Goal: Transaction & Acquisition: Book appointment/travel/reservation

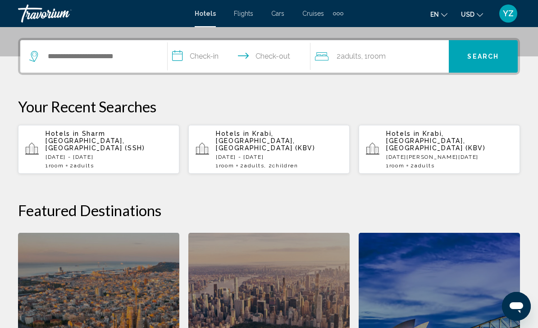
scroll to position [214, 0]
click at [120, 154] on p "[DATE] - [DATE]" at bounding box center [109, 157] width 127 height 6
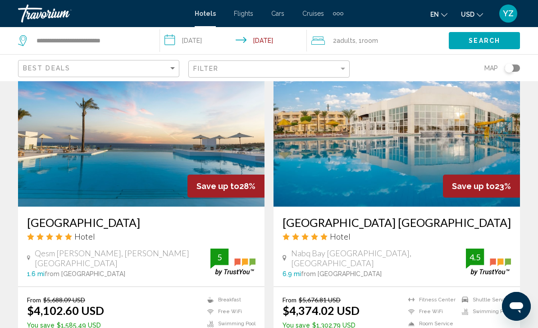
scroll to position [1308, 0]
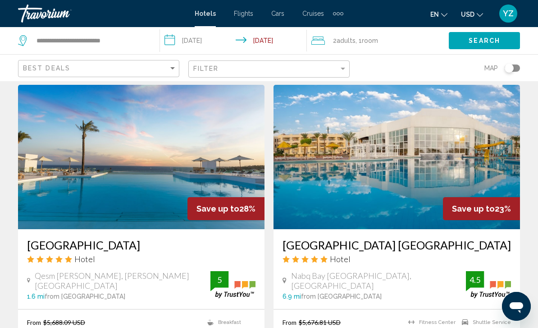
click at [202, 146] on img "Main content" at bounding box center [141, 157] width 247 height 144
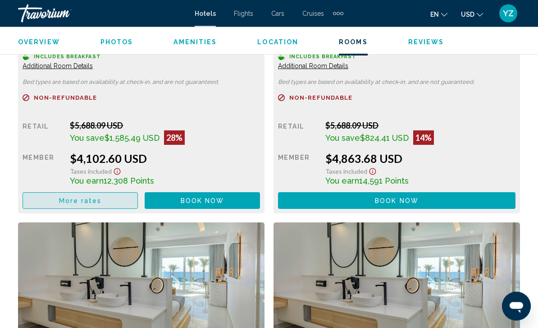
scroll to position [1514, 0]
click at [57, 203] on button "More rates" at bounding box center [80, 200] width 115 height 17
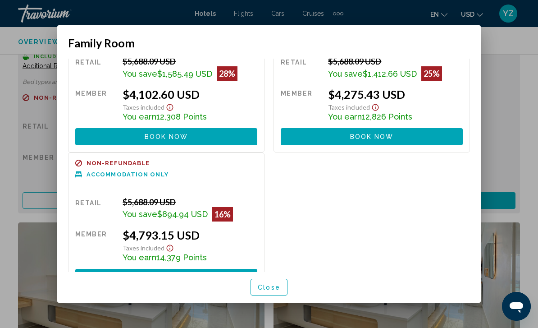
scroll to position [56, 0]
click at [524, 133] on div at bounding box center [269, 164] width 538 height 328
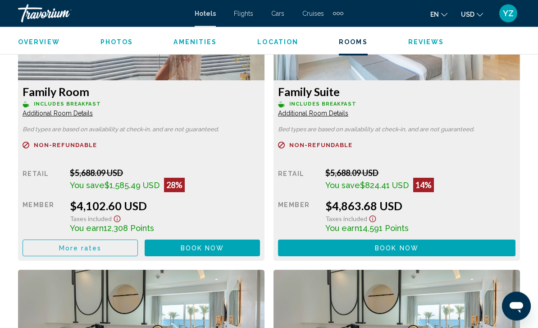
scroll to position [1464, 0]
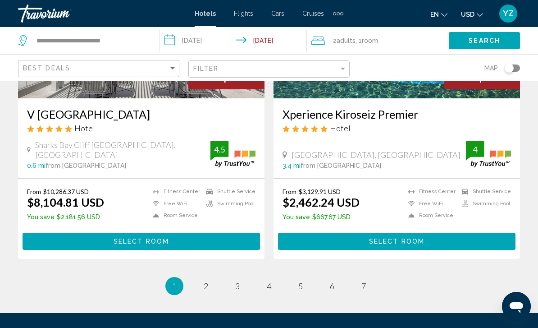
scroll to position [1756, 0]
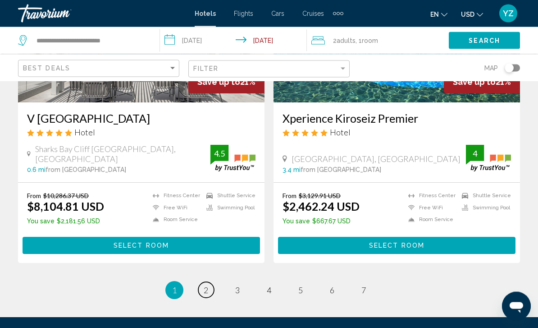
click at [201, 287] on link "page 2" at bounding box center [206, 290] width 16 height 16
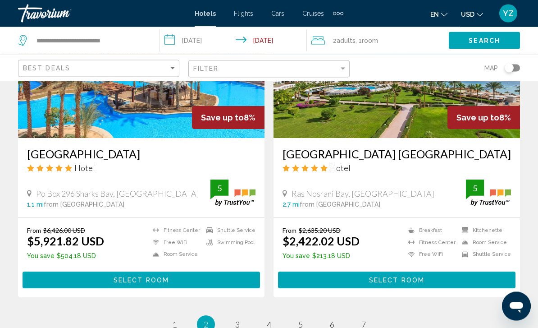
scroll to position [1836, 0]
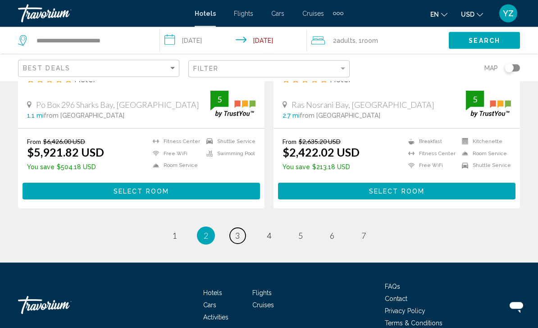
click at [241, 228] on link "page 3" at bounding box center [238, 236] width 16 height 16
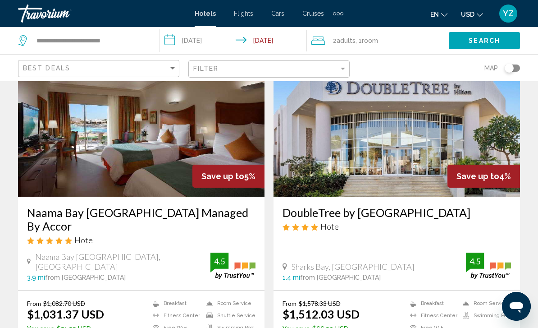
scroll to position [382, 0]
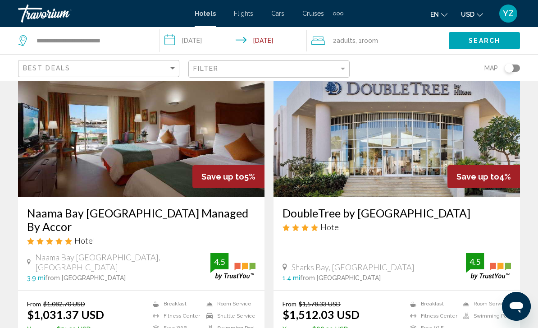
click at [56, 158] on img "Main content" at bounding box center [141, 125] width 247 height 144
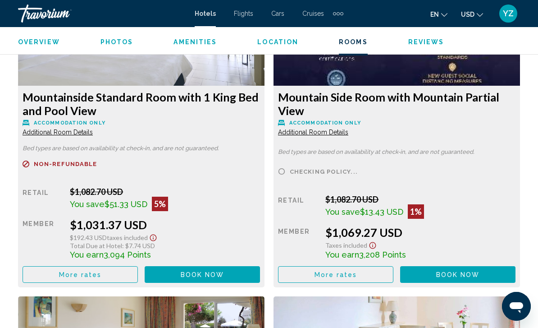
scroll to position [1462, 0]
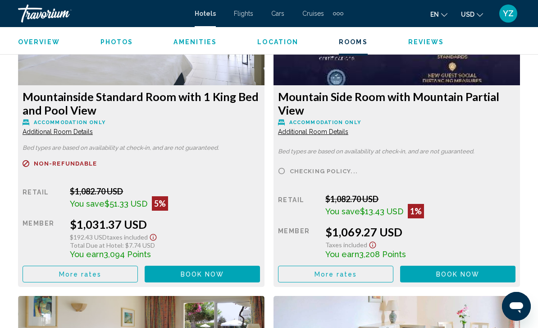
click at [107, 277] on button "More rates" at bounding box center [80, 274] width 115 height 17
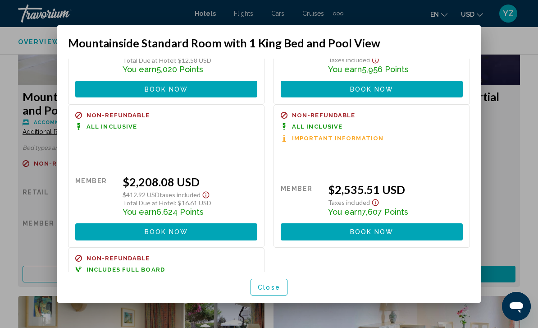
scroll to position [385, 0]
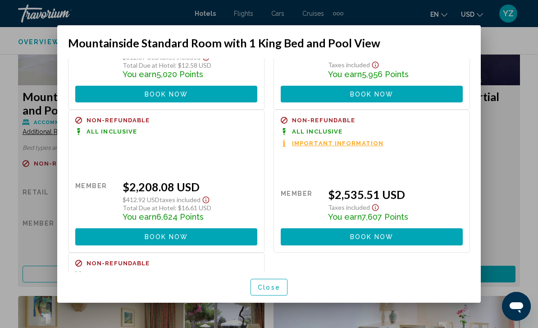
click at [514, 153] on div at bounding box center [269, 164] width 538 height 328
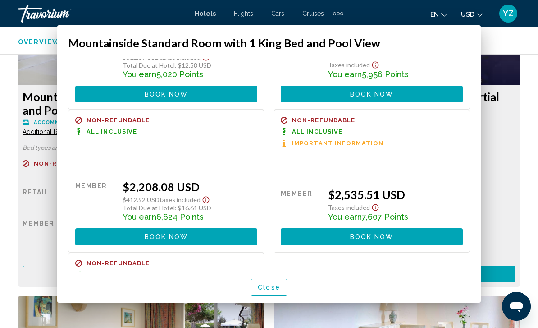
scroll to position [1462, 0]
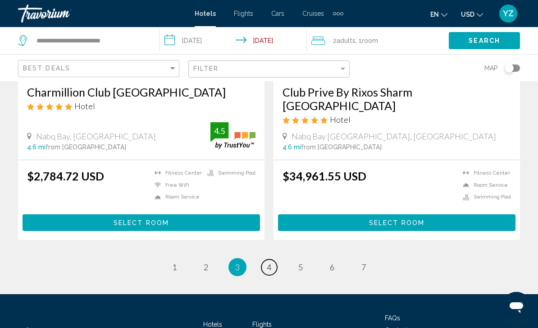
click at [273, 273] on link "page 4" at bounding box center [270, 267] width 16 height 16
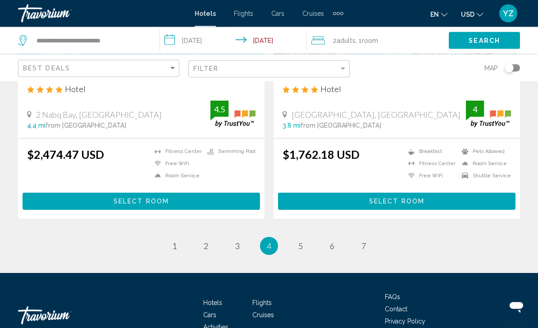
scroll to position [1868, 0]
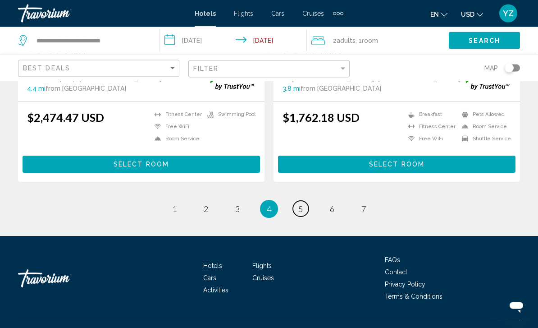
click at [303, 217] on link "page 5" at bounding box center [301, 209] width 16 height 16
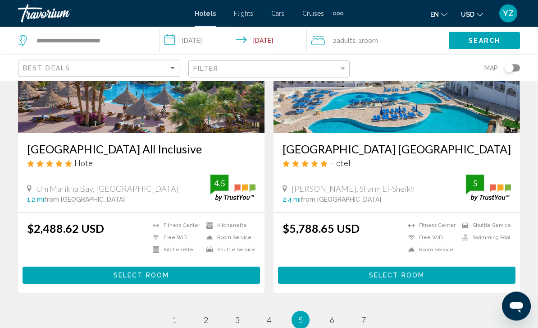
scroll to position [1831, 0]
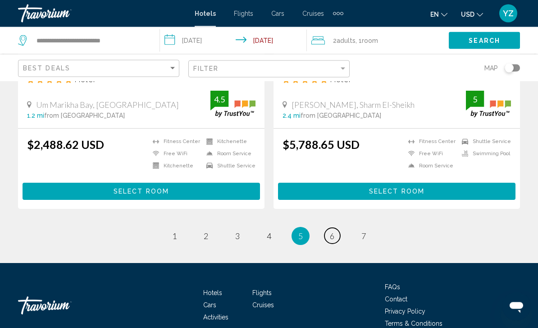
click at [334, 231] on span "6" at bounding box center [332, 236] width 5 height 10
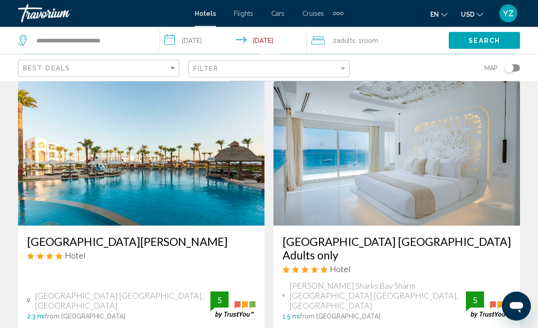
scroll to position [1680, 0]
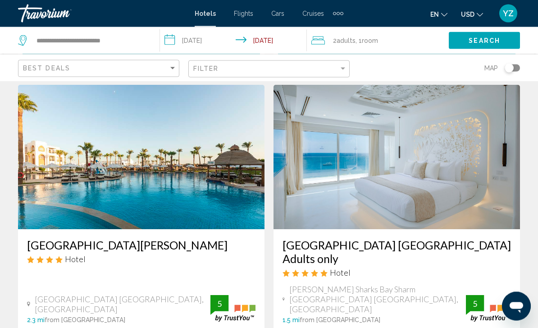
click at [474, 161] on img "Main content" at bounding box center [397, 157] width 247 height 144
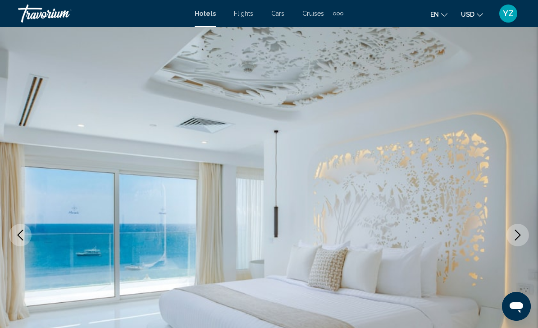
scroll to position [47, 0]
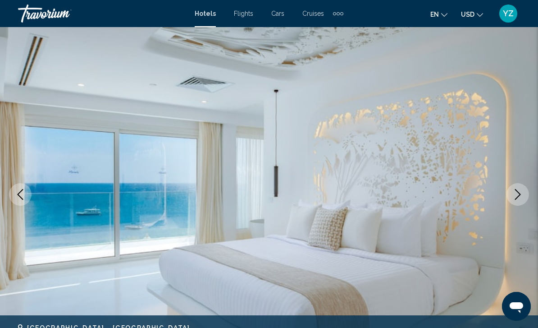
click at [523, 207] on img "Main content" at bounding box center [269, 194] width 538 height 428
click at [520, 200] on button "Next image" at bounding box center [518, 194] width 23 height 23
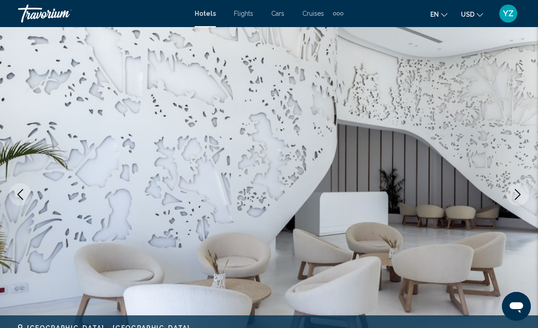
click at [514, 204] on button "Next image" at bounding box center [518, 194] width 23 height 23
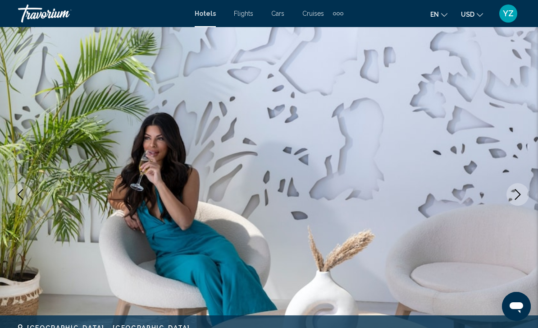
click at [514, 202] on button "Next image" at bounding box center [518, 194] width 23 height 23
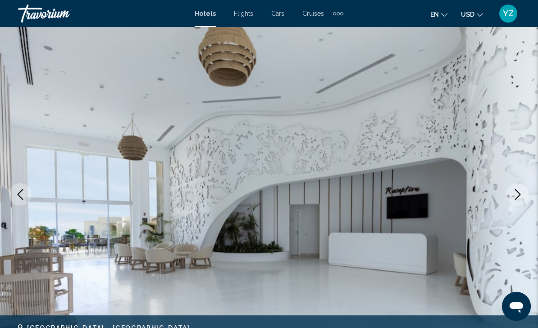
click at [513, 199] on icon "Next image" at bounding box center [518, 194] width 11 height 11
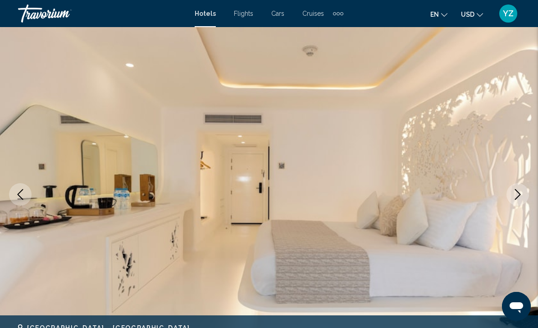
click at [515, 197] on icon "Next image" at bounding box center [518, 194] width 11 height 11
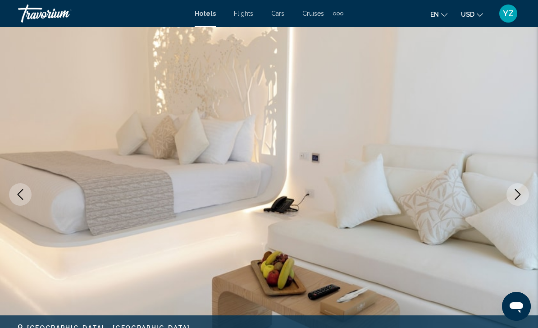
click at [514, 200] on button "Next image" at bounding box center [518, 194] width 23 height 23
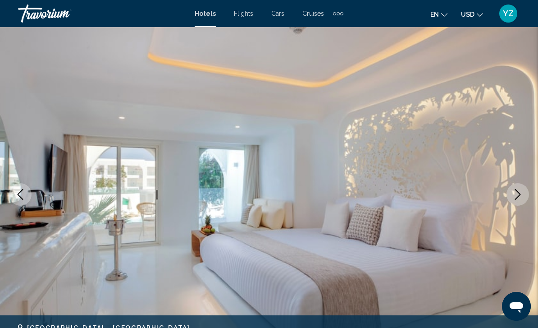
click at [519, 197] on icon "Next image" at bounding box center [518, 194] width 11 height 11
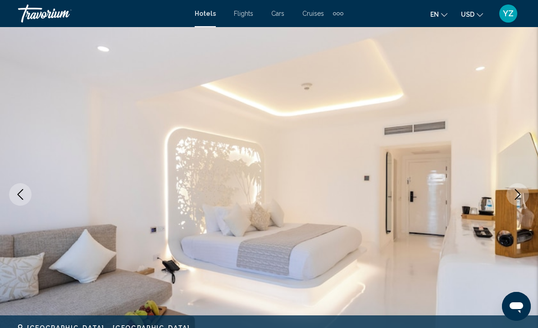
click at [515, 200] on button "Next image" at bounding box center [518, 194] width 23 height 23
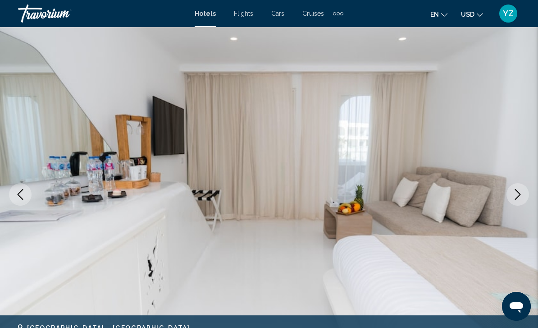
click at [515, 196] on icon "Next image" at bounding box center [518, 194] width 11 height 11
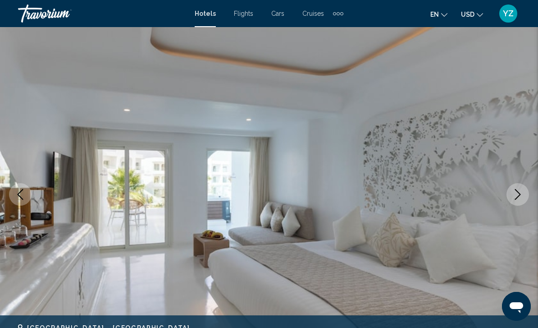
click at [522, 191] on icon "Next image" at bounding box center [518, 194] width 11 height 11
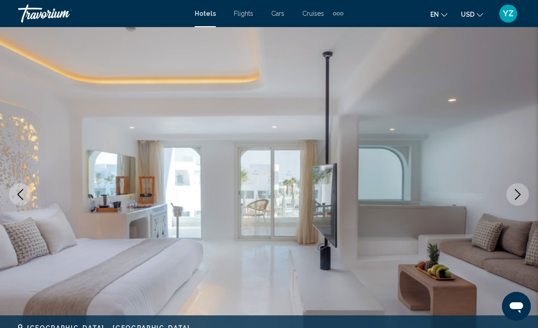
click at [519, 194] on icon "Next image" at bounding box center [518, 194] width 11 height 11
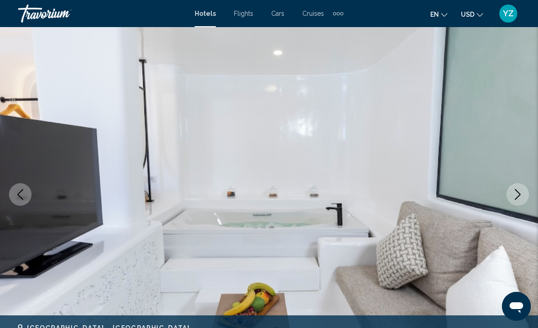
click at [516, 201] on button "Next image" at bounding box center [518, 194] width 23 height 23
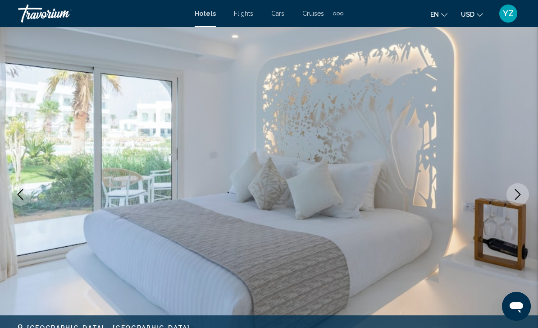
click at [516, 197] on icon "Next image" at bounding box center [518, 194] width 11 height 11
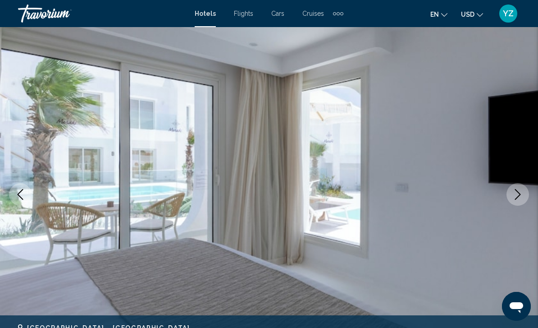
click at [518, 197] on icon "Next image" at bounding box center [518, 194] width 11 height 11
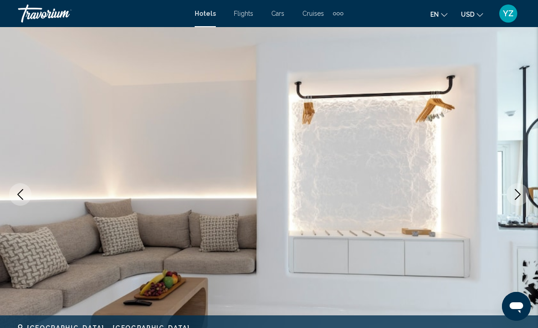
click at [519, 202] on button "Next image" at bounding box center [518, 194] width 23 height 23
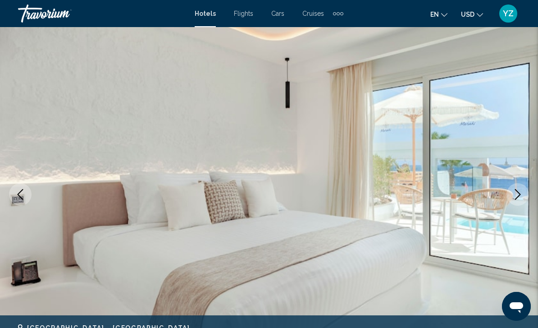
click at [526, 193] on button "Next image" at bounding box center [518, 194] width 23 height 23
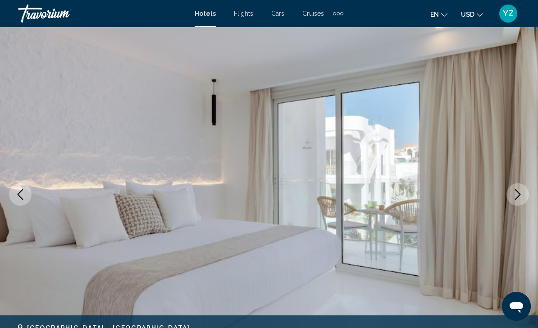
click at [516, 195] on icon "Next image" at bounding box center [518, 194] width 11 height 11
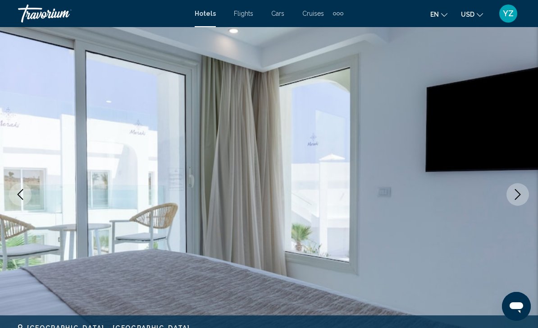
click at [519, 197] on icon "Next image" at bounding box center [518, 194] width 11 height 11
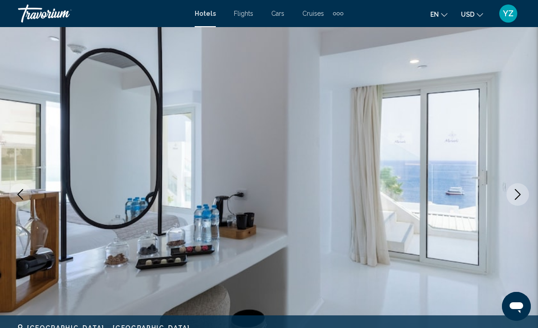
click at [518, 193] on icon "Next image" at bounding box center [518, 194] width 11 height 11
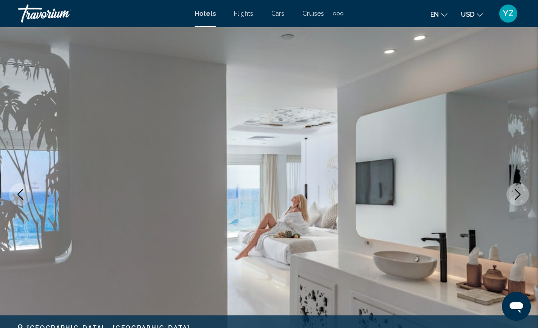
click at [520, 193] on icon "Next image" at bounding box center [518, 194] width 6 height 11
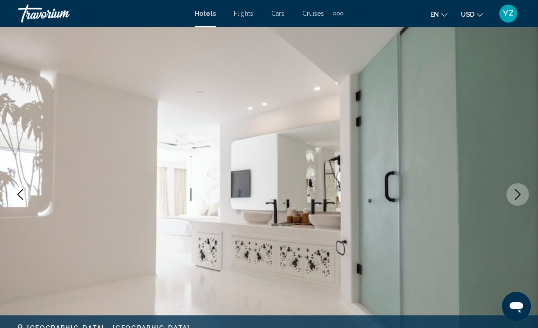
click at [518, 197] on icon "Next image" at bounding box center [518, 194] width 11 height 11
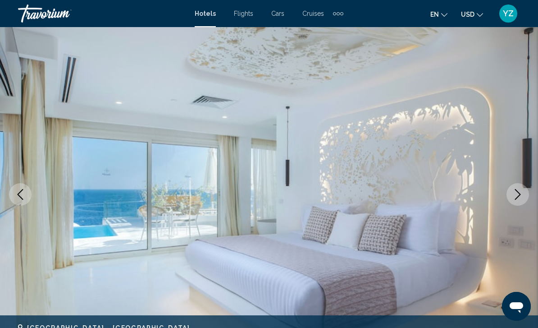
click at [517, 199] on icon "Next image" at bounding box center [518, 194] width 11 height 11
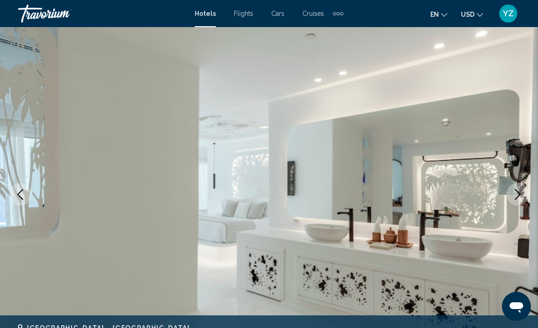
click at [518, 196] on icon "Next image" at bounding box center [518, 194] width 11 height 11
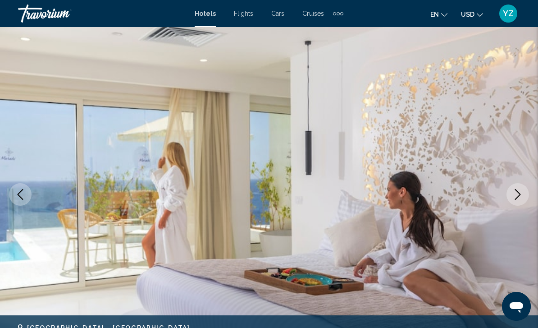
click at [518, 196] on icon "Next image" at bounding box center [518, 194] width 11 height 11
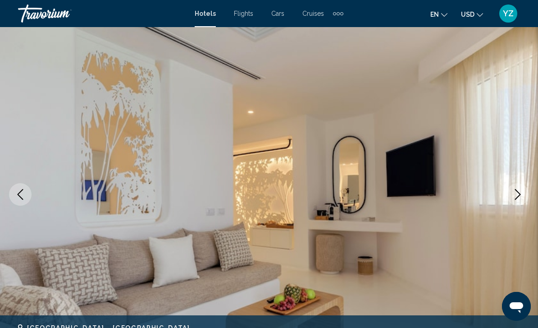
click at [518, 193] on icon "Next image" at bounding box center [518, 194] width 11 height 11
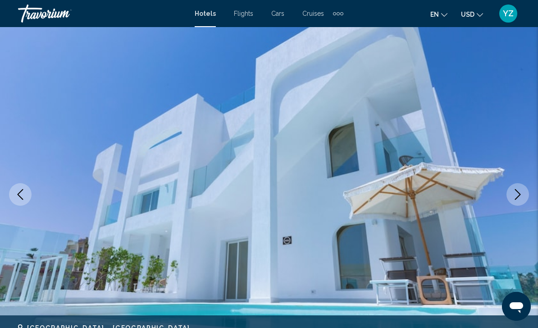
click at [518, 197] on icon "Next image" at bounding box center [518, 194] width 11 height 11
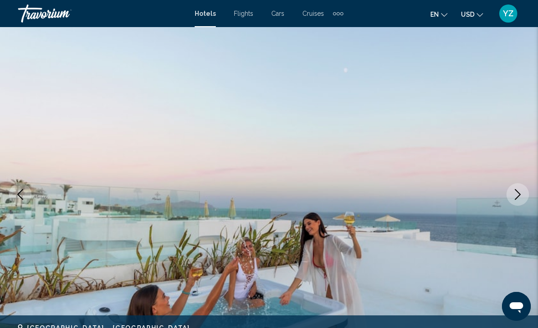
click at [513, 197] on icon "Next image" at bounding box center [518, 194] width 11 height 11
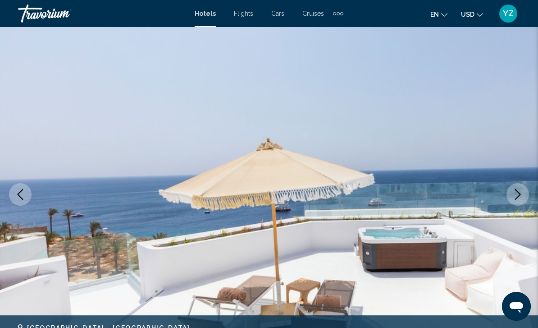
click at [517, 196] on icon "Next image" at bounding box center [518, 194] width 11 height 11
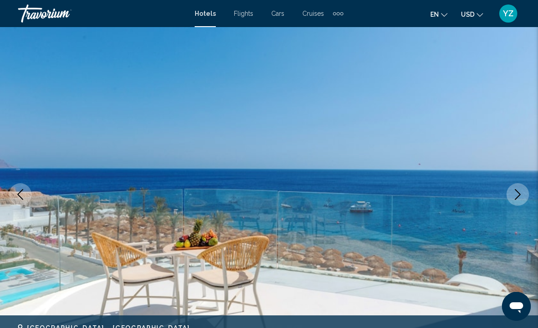
click at [519, 194] on icon "Next image" at bounding box center [518, 194] width 11 height 11
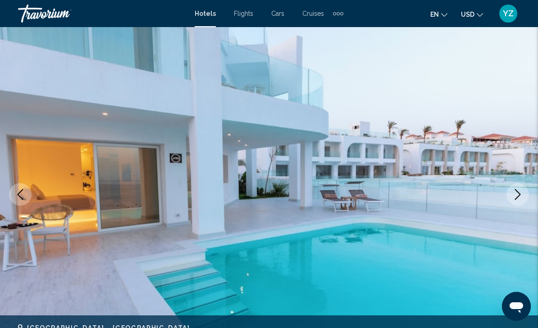
click at [517, 194] on icon "Next image" at bounding box center [518, 194] width 11 height 11
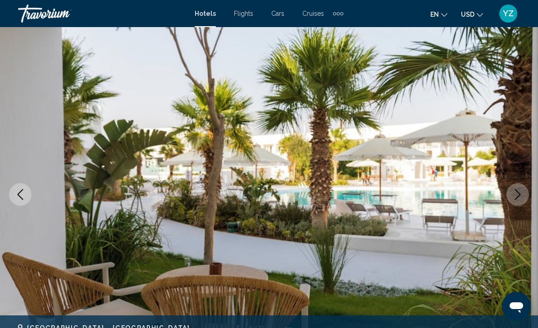
click at [512, 200] on button "Next image" at bounding box center [518, 194] width 23 height 23
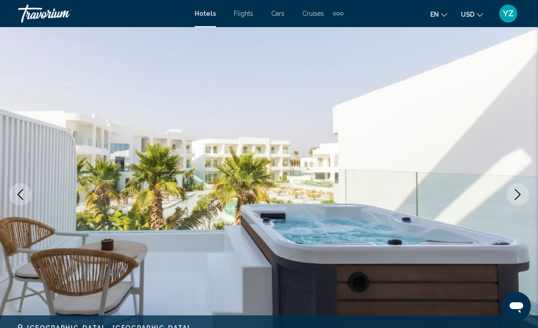
click at [518, 195] on icon "Next image" at bounding box center [518, 194] width 11 height 11
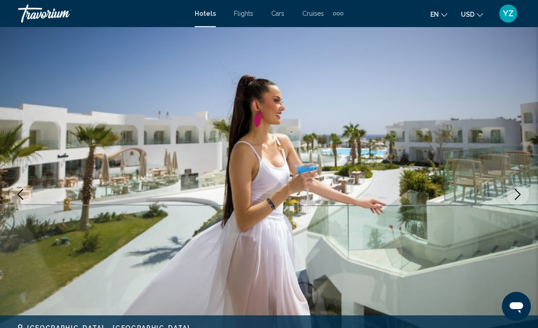
click at [520, 191] on icon "Next image" at bounding box center [518, 194] width 11 height 11
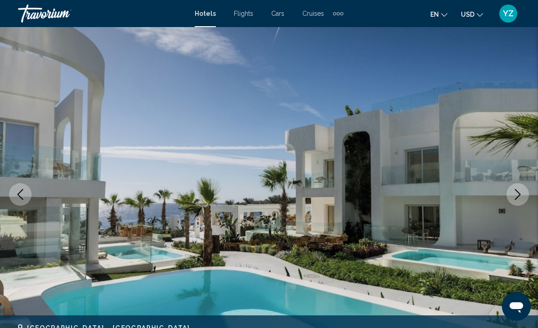
click at [520, 191] on icon "Next image" at bounding box center [518, 194] width 11 height 11
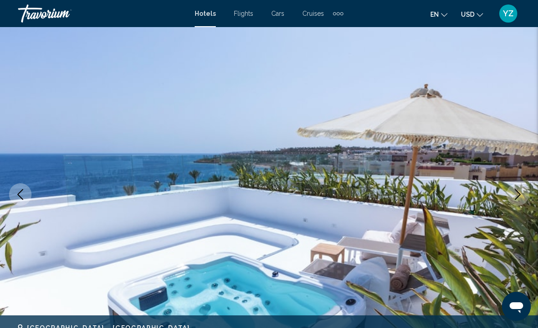
click at [525, 186] on button "Next image" at bounding box center [518, 194] width 23 height 23
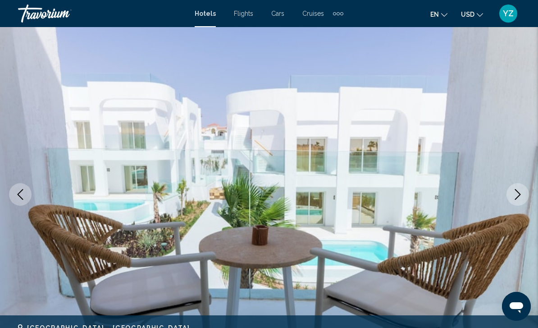
click at [521, 191] on icon "Next image" at bounding box center [518, 194] width 11 height 11
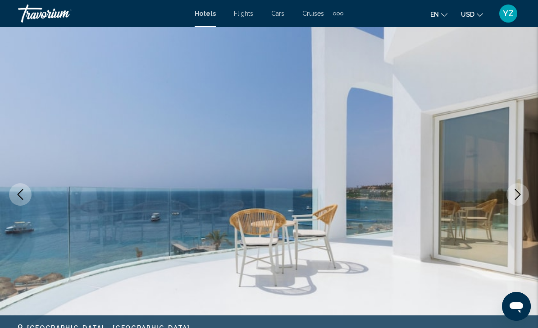
click at [522, 194] on icon "Next image" at bounding box center [518, 194] width 11 height 11
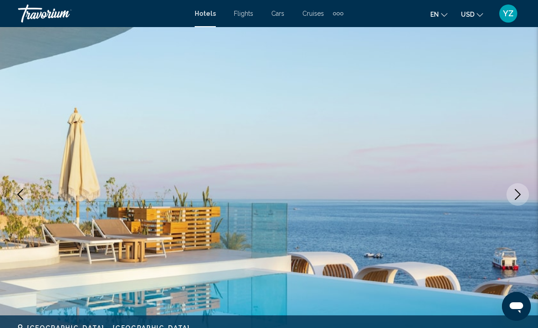
click at [518, 194] on icon "Next image" at bounding box center [518, 194] width 11 height 11
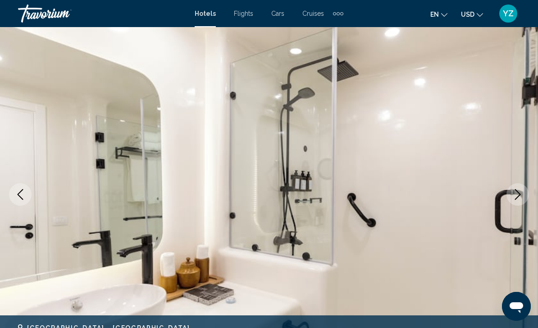
click at [518, 194] on icon "Next image" at bounding box center [518, 194] width 11 height 11
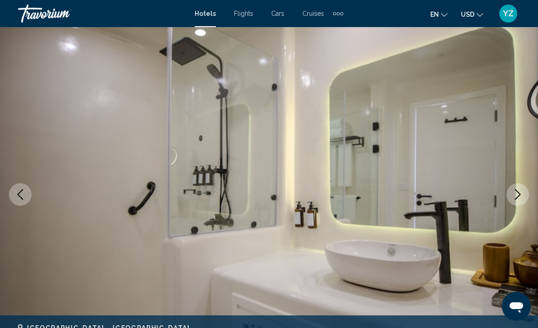
click at [521, 192] on icon "Next image" at bounding box center [518, 194] width 11 height 11
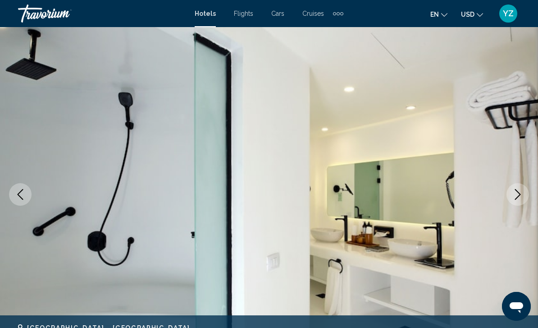
click at [518, 193] on icon "Next image" at bounding box center [518, 194] width 6 height 11
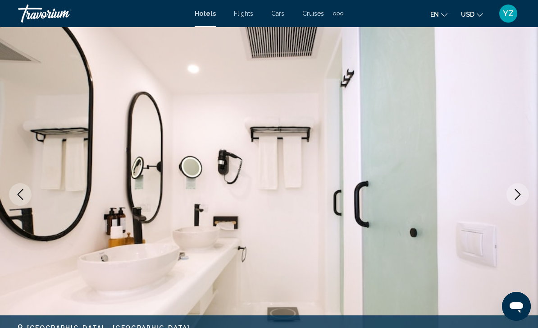
click at [522, 195] on icon "Next image" at bounding box center [518, 194] width 11 height 11
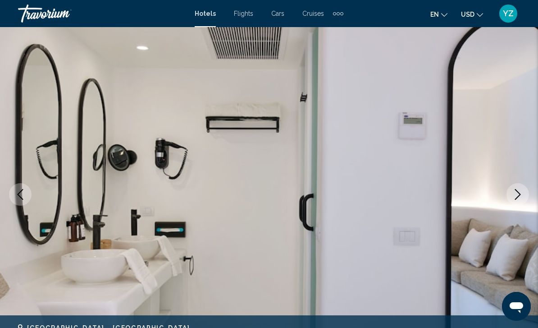
click at [520, 197] on icon "Next image" at bounding box center [518, 194] width 11 height 11
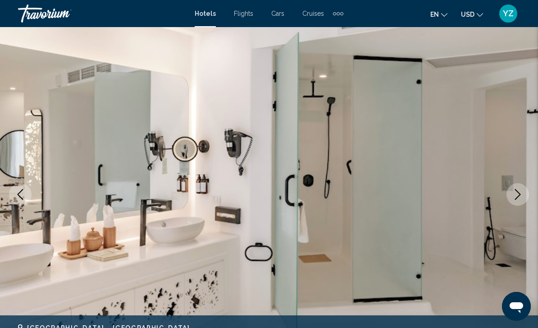
click at [520, 198] on icon "Next image" at bounding box center [518, 194] width 11 height 11
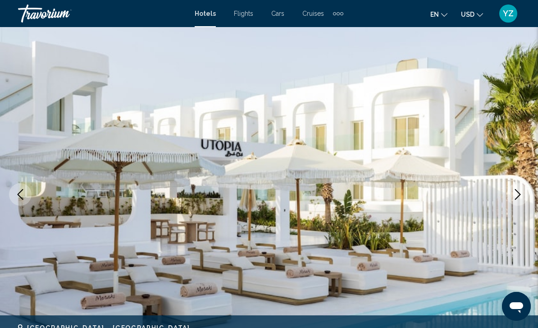
click at [520, 199] on icon "Next image" at bounding box center [518, 194] width 11 height 11
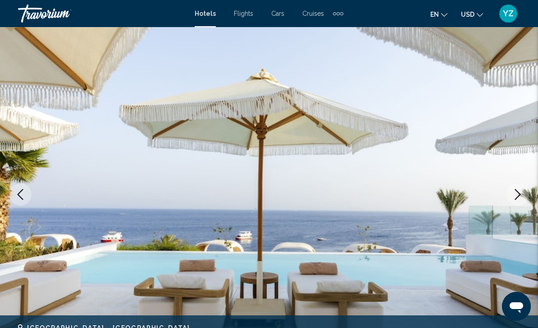
click at [518, 198] on icon "Next image" at bounding box center [518, 194] width 11 height 11
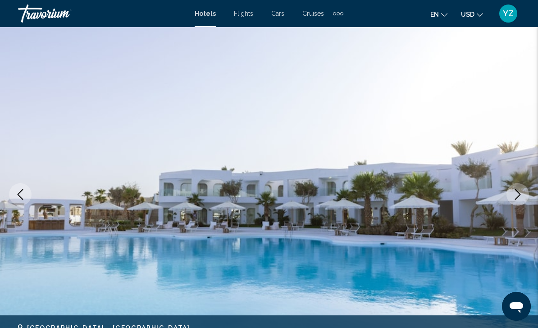
click at [520, 196] on icon "Next image" at bounding box center [518, 194] width 11 height 11
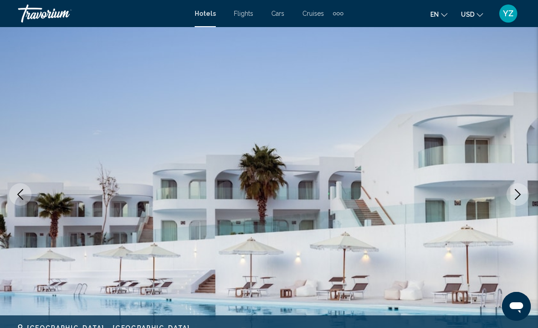
click at [519, 196] on icon "Next image" at bounding box center [518, 194] width 11 height 11
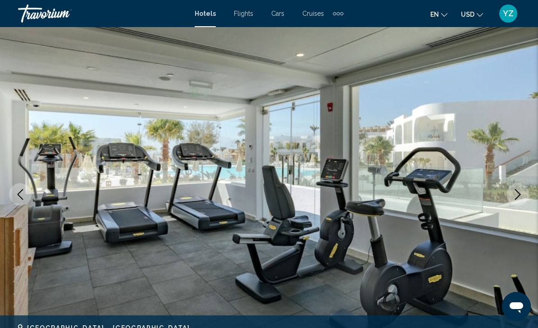
click at [522, 193] on icon "Next image" at bounding box center [518, 194] width 11 height 11
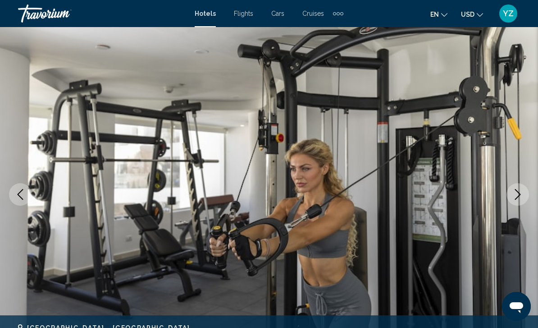
click at [519, 194] on icon "Next image" at bounding box center [518, 194] width 11 height 11
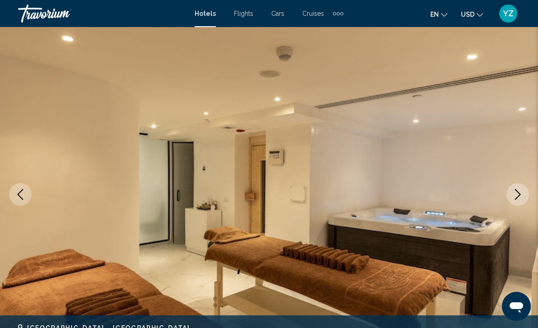
click at [516, 198] on icon "Next image" at bounding box center [518, 194] width 11 height 11
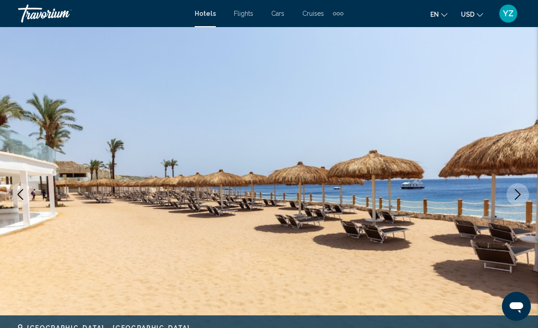
click at [519, 194] on icon "Next image" at bounding box center [518, 194] width 11 height 11
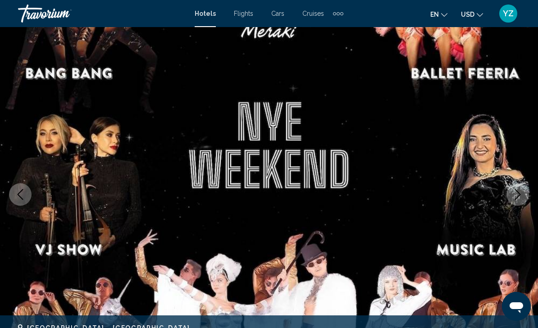
click at [517, 196] on icon "Next image" at bounding box center [518, 194] width 11 height 11
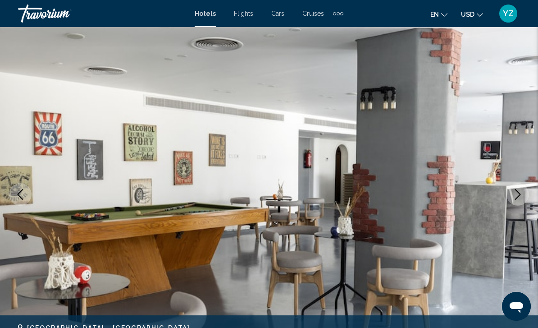
click at [519, 194] on icon "Next image" at bounding box center [518, 194] width 11 height 11
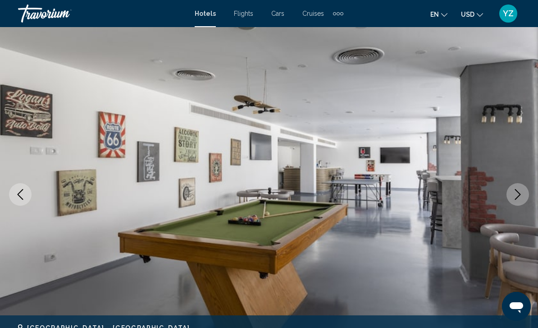
click at [518, 195] on icon "Next image" at bounding box center [518, 194] width 11 height 11
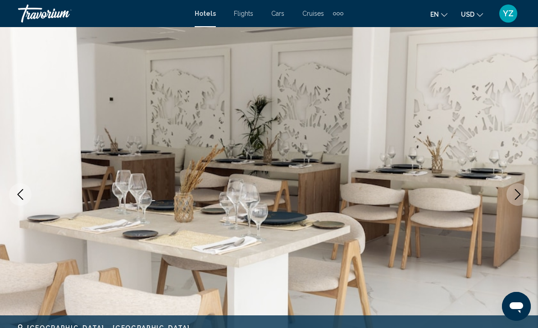
click at [517, 197] on icon "Next image" at bounding box center [518, 194] width 11 height 11
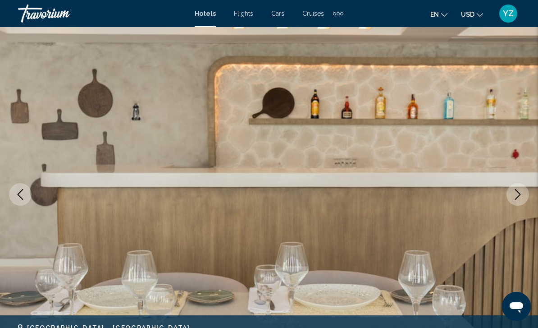
click at [520, 196] on icon "Next image" at bounding box center [518, 194] width 11 height 11
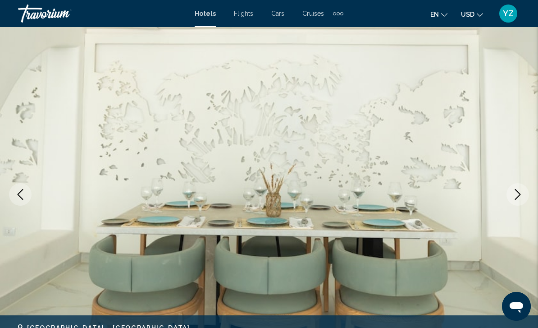
click at [522, 192] on icon "Next image" at bounding box center [518, 194] width 11 height 11
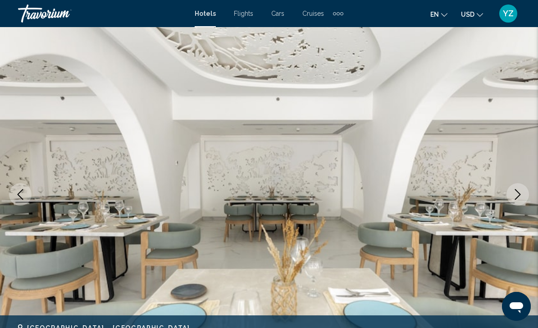
click at [521, 195] on icon "Next image" at bounding box center [518, 194] width 11 height 11
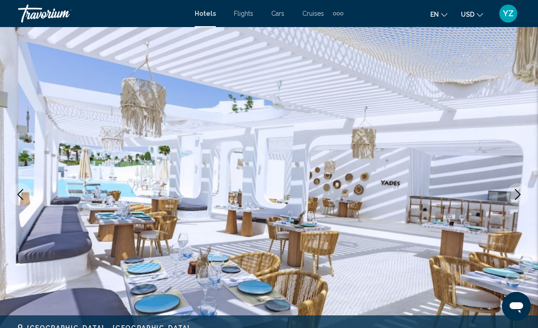
click at [517, 196] on icon "Next image" at bounding box center [518, 194] width 11 height 11
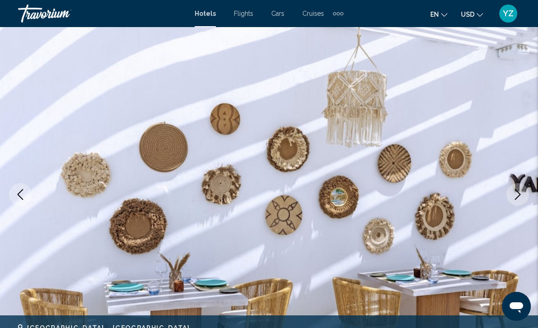
click at [518, 193] on icon "Next image" at bounding box center [518, 194] width 11 height 11
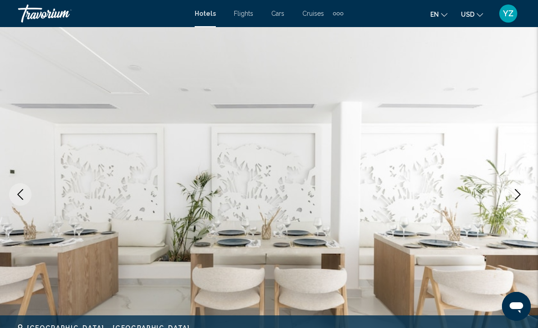
click at [518, 195] on icon "Next image" at bounding box center [518, 194] width 11 height 11
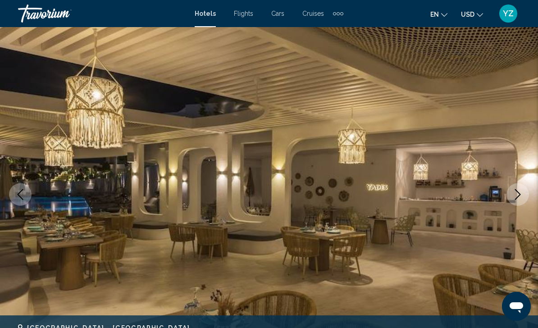
click at [516, 196] on icon "Next image" at bounding box center [518, 194] width 11 height 11
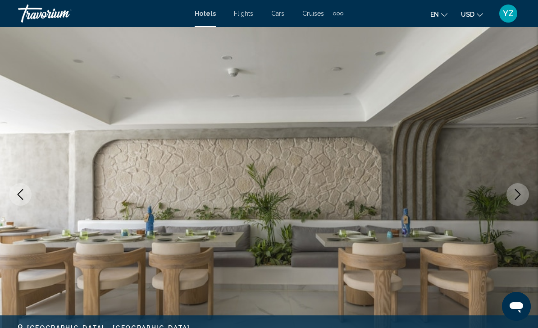
click at [514, 198] on icon "Next image" at bounding box center [518, 194] width 11 height 11
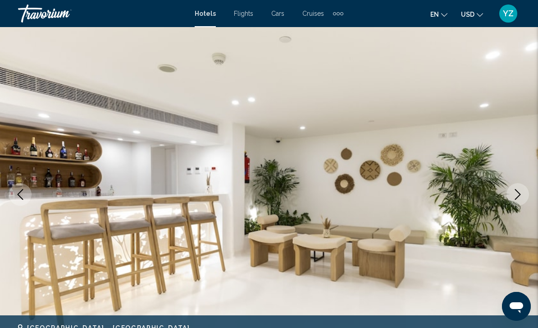
click at [517, 194] on icon "Next image" at bounding box center [518, 194] width 11 height 11
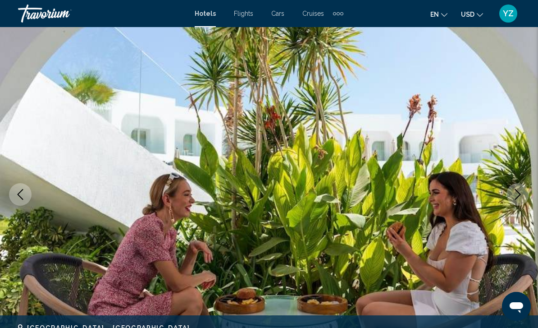
click at [519, 195] on icon "Next image" at bounding box center [518, 194] width 11 height 11
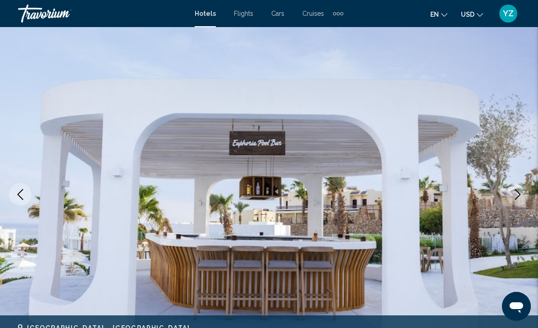
click at [520, 193] on icon "Next image" at bounding box center [518, 194] width 11 height 11
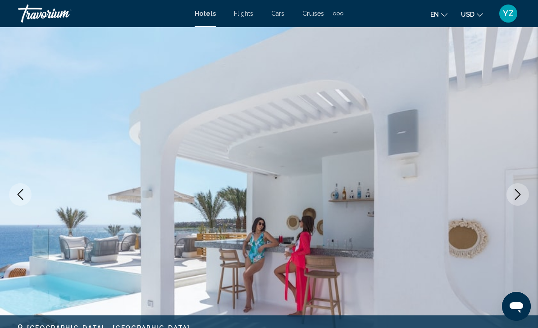
click at [521, 192] on icon "Next image" at bounding box center [518, 194] width 11 height 11
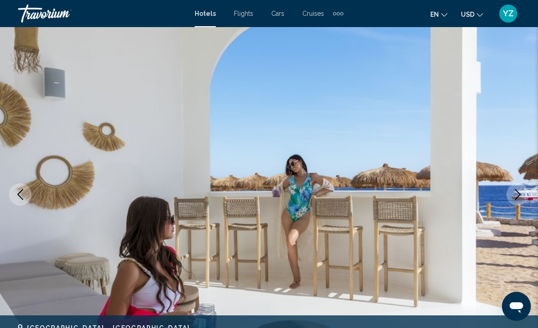
click at [522, 191] on icon "Next image" at bounding box center [518, 194] width 11 height 11
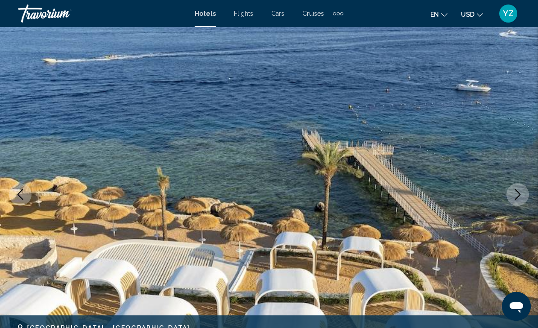
click at [519, 195] on icon "Next image" at bounding box center [518, 194] width 6 height 11
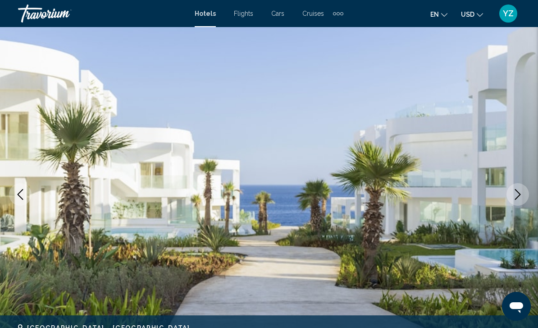
click at [516, 195] on icon "Next image" at bounding box center [518, 194] width 11 height 11
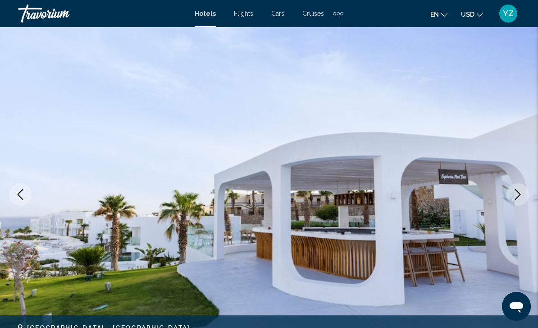
click at [527, 186] on img "Main content" at bounding box center [269, 194] width 538 height 428
click at [519, 196] on icon "Next image" at bounding box center [518, 194] width 6 height 11
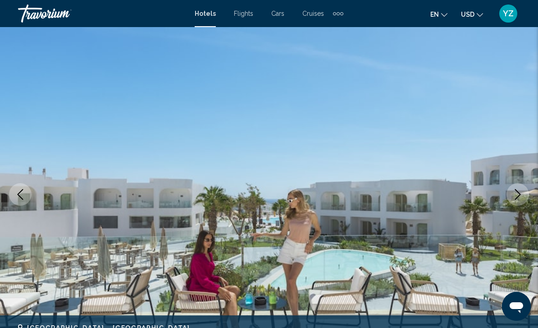
click at [521, 192] on icon "Next image" at bounding box center [518, 194] width 11 height 11
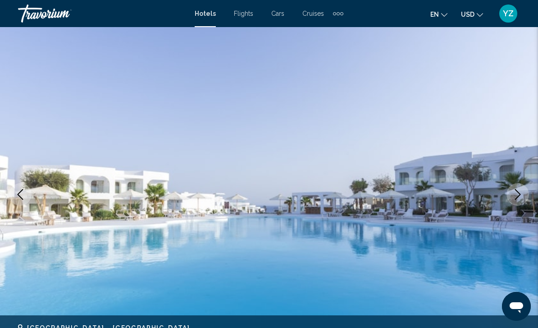
click at [521, 191] on icon "Next image" at bounding box center [518, 194] width 11 height 11
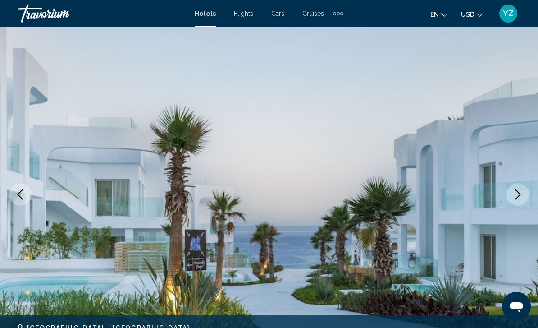
click at [524, 188] on button "Next image" at bounding box center [518, 194] width 23 height 23
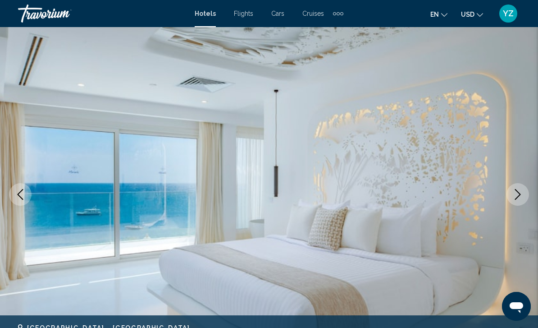
click at [523, 192] on icon "Next image" at bounding box center [518, 194] width 11 height 11
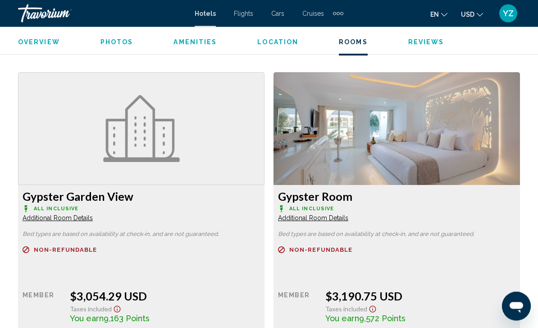
scroll to position [1357, 0]
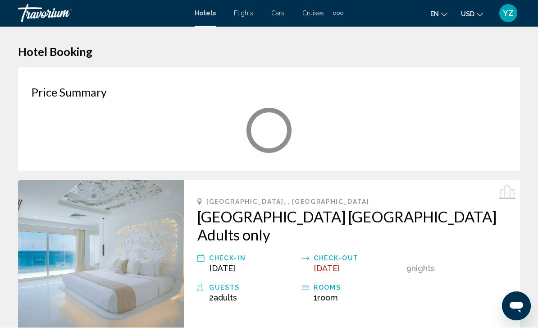
scroll to position [0, 0]
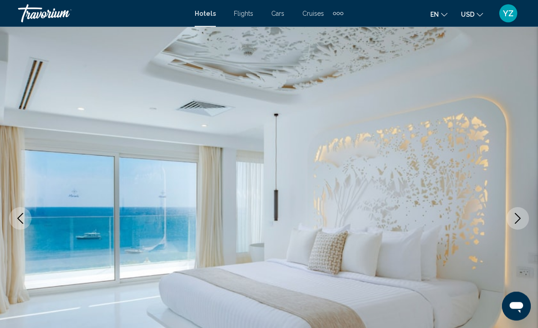
scroll to position [13, 0]
